Goal: Information Seeking & Learning: Learn about a topic

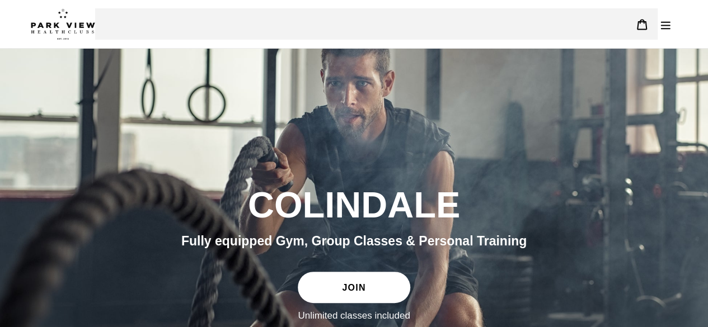
click at [336, 283] on link "JOIN" at bounding box center [354, 287] width 112 height 31
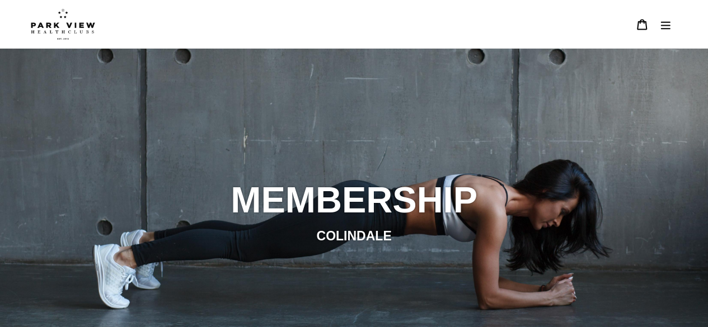
click at [660, 26] on icon "Menu" at bounding box center [665, 24] width 11 height 11
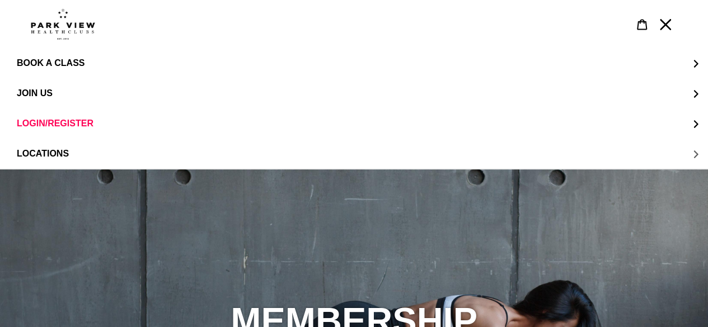
click at [103, 154] on button "LOCATIONS" at bounding box center [354, 154] width 708 height 30
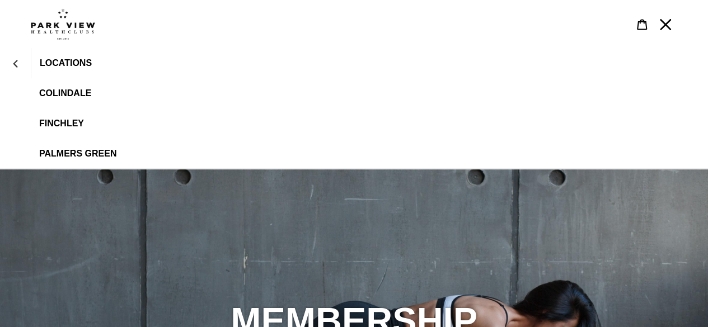
click at [82, 90] on span "Colindale" at bounding box center [65, 93] width 52 height 10
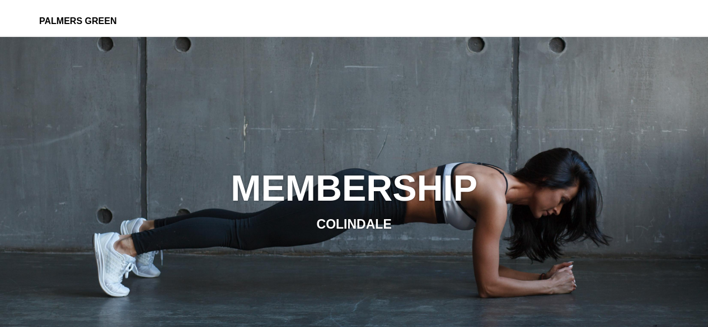
scroll to position [148, 0]
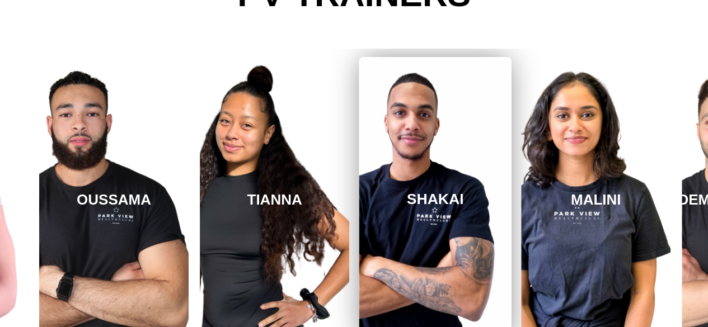
scroll to position [1915, 0]
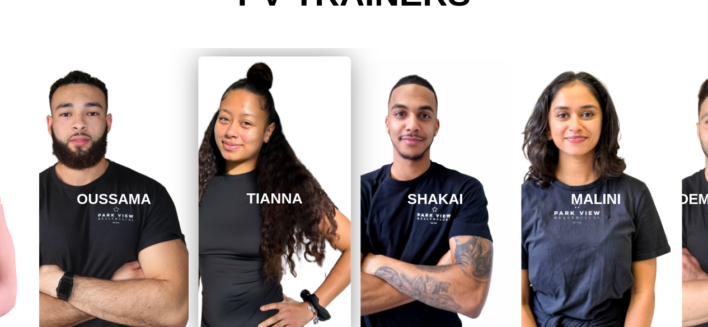
drag, startPoint x: 641, startPoint y: 168, endPoint x: 265, endPoint y: 200, distance: 378.0
click at [265, 200] on div "REBECCA OUSSAMA TIANNA SHAKAI MALINI SHAYAN ABHISHEK REBECCA" at bounding box center [275, 199] width 3052 height 302
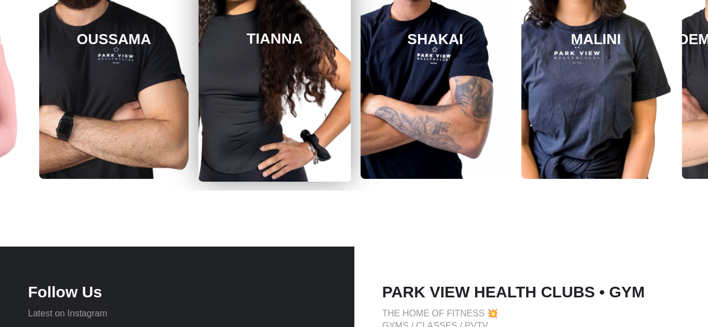
scroll to position [2070, 0]
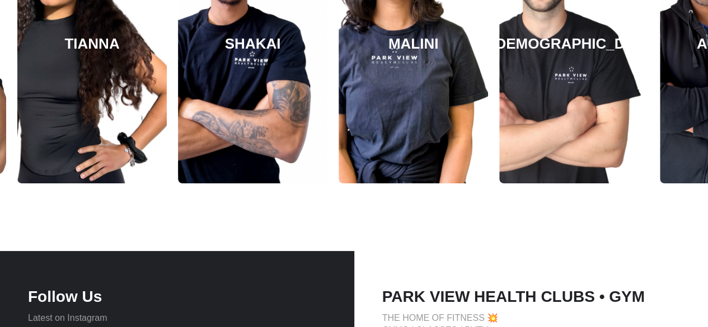
drag, startPoint x: 541, startPoint y: 153, endPoint x: 100, endPoint y: 277, distance: 457.7
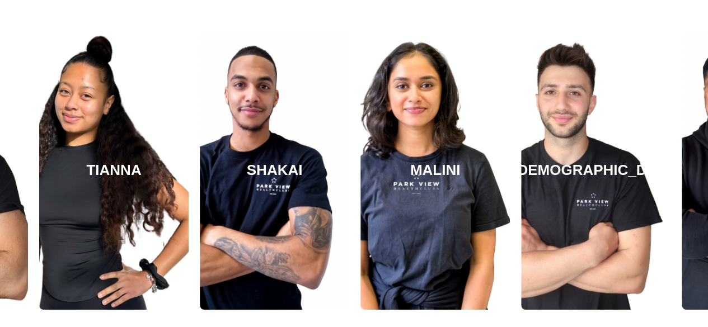
scroll to position [1942, 0]
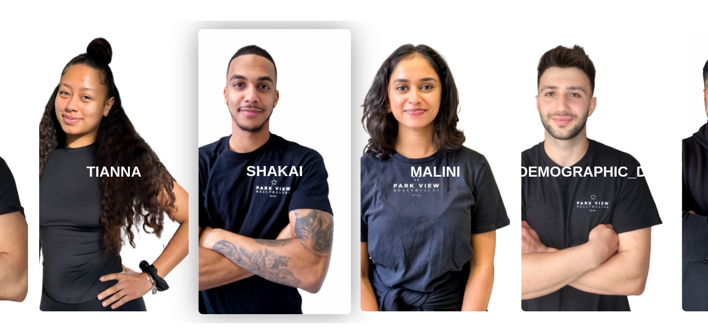
drag, startPoint x: 569, startPoint y: 154, endPoint x: 263, endPoint y: 175, distance: 306.3
click at [263, 175] on div "REBECCA OUSSAMA TIANNA SHAKAI MALINI SHAYAN ABHISHEK REBECCA" at bounding box center [114, 172] width 3052 height 302
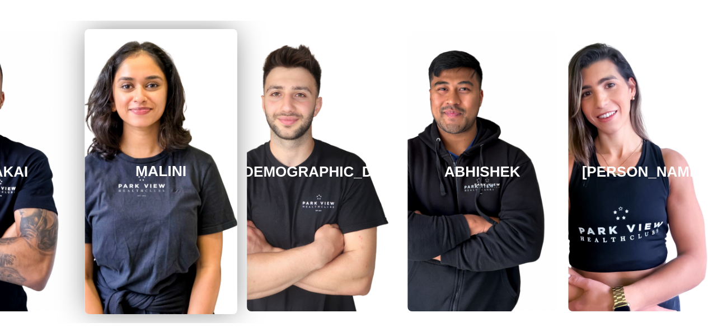
drag, startPoint x: 438, startPoint y: 181, endPoint x: 158, endPoint y: 190, distance: 280.0
click at [158, 190] on link "MALINI" at bounding box center [161, 171] width 152 height 285
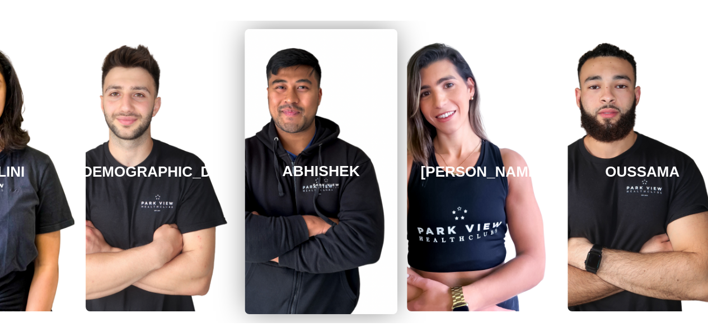
drag, startPoint x: 593, startPoint y: 232, endPoint x: 264, endPoint y: 261, distance: 329.9
click at [264, 261] on link "ABHISHEK" at bounding box center [321, 171] width 152 height 285
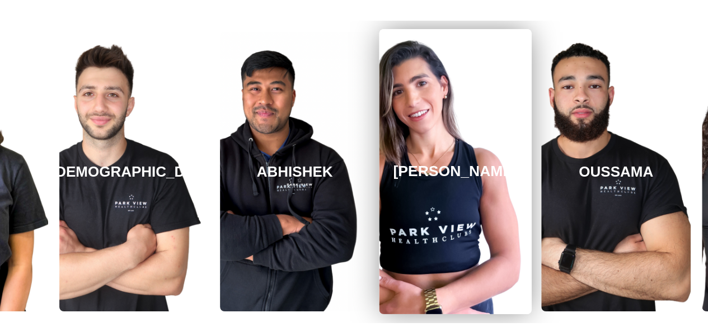
drag, startPoint x: 602, startPoint y: 260, endPoint x: 134, endPoint y: 299, distance: 469.5
click at [379, 299] on link "REBECCA" at bounding box center [455, 171] width 152 height 285
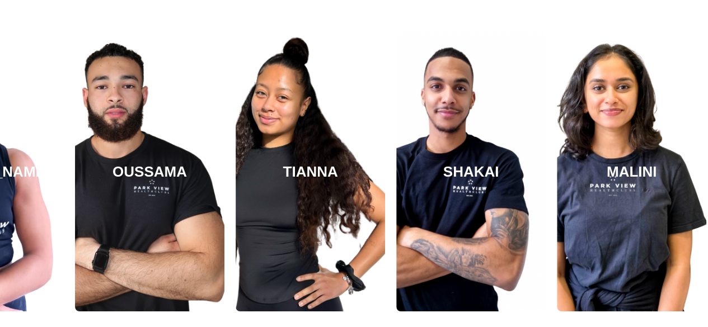
drag, startPoint x: 627, startPoint y: 262, endPoint x: 4, endPoint y: 333, distance: 627.0
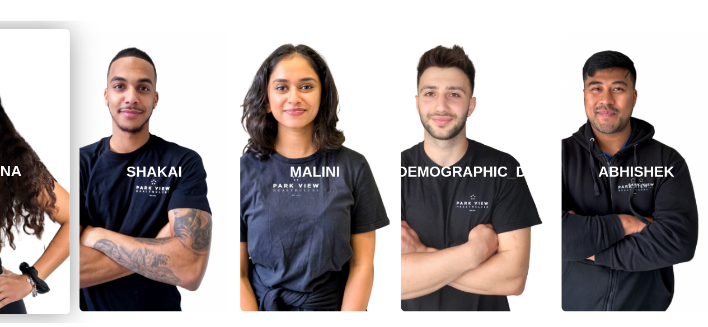
drag, startPoint x: 602, startPoint y: 270, endPoint x: 1, endPoint y: 269, distance: 601.1
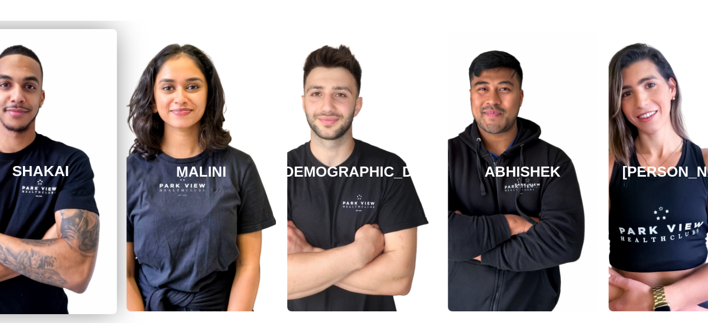
drag, startPoint x: 638, startPoint y: 233, endPoint x: 57, endPoint y: 303, distance: 585.1
click at [57, 303] on link "SHAKAI" at bounding box center [40, 171] width 152 height 285
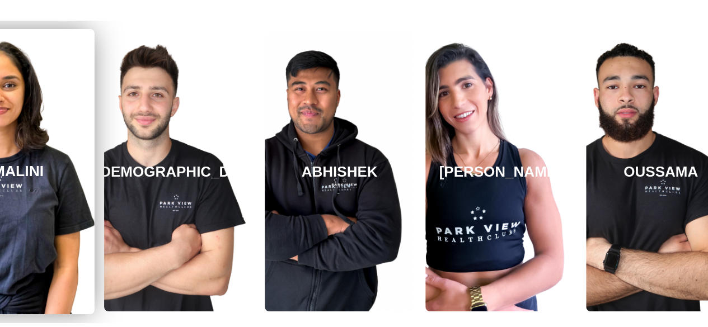
drag, startPoint x: 643, startPoint y: 283, endPoint x: 18, endPoint y: 308, distance: 625.7
click at [18, 308] on link "MALINI" at bounding box center [18, 171] width 152 height 285
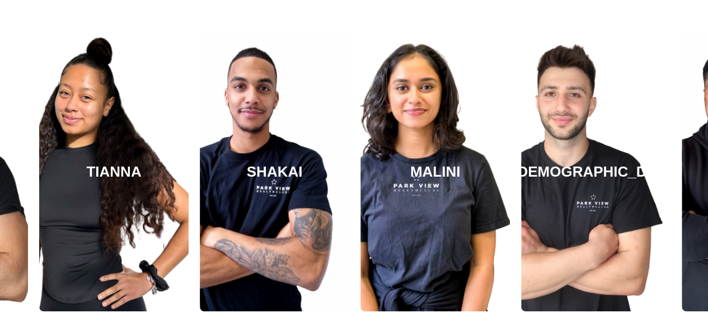
drag, startPoint x: 627, startPoint y: 285, endPoint x: 3, endPoint y: 321, distance: 625.1
click at [3, 321] on div "REBECCA OUSSAMA TIANNA SHAKAI MALINI SHAYAN ABHISHEK REBECCA" at bounding box center [114, 172] width 3052 height 302
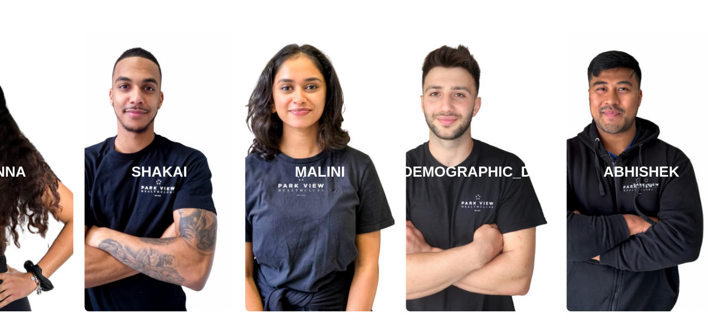
drag, startPoint x: 573, startPoint y: 280, endPoint x: 716, endPoint y: 308, distance: 145.5
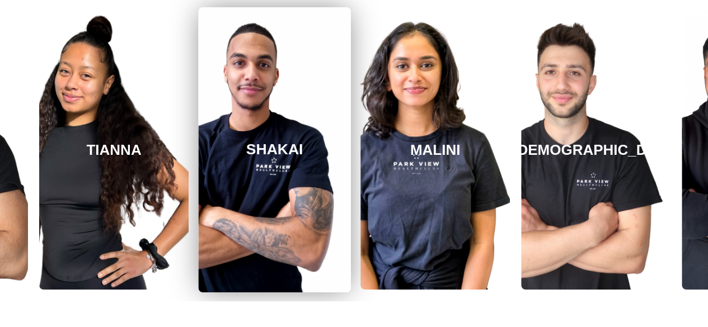
scroll to position [1967, 0]
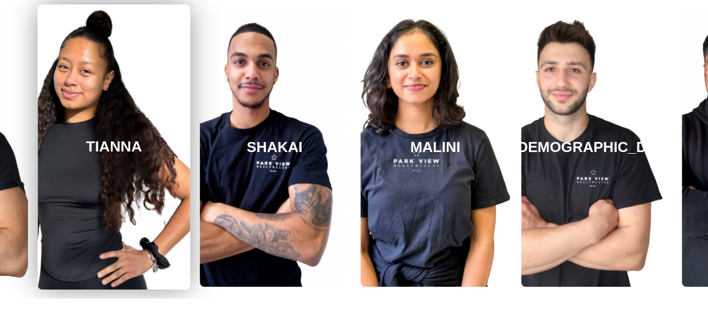
click at [171, 265] on link "TIANNA" at bounding box center [113, 146] width 152 height 285
